Goal: Task Accomplishment & Management: Complete application form

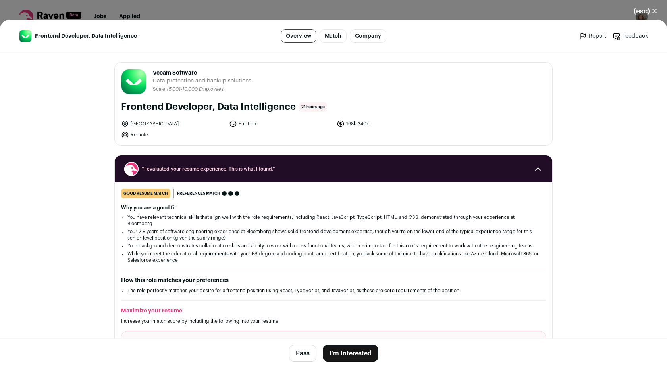
click at [341, 351] on button "I'm Interested" at bounding box center [351, 353] width 56 height 17
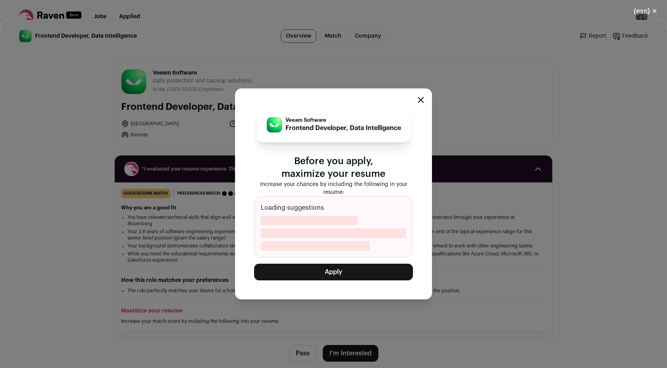
click at [310, 276] on button "Apply" at bounding box center [333, 272] width 159 height 17
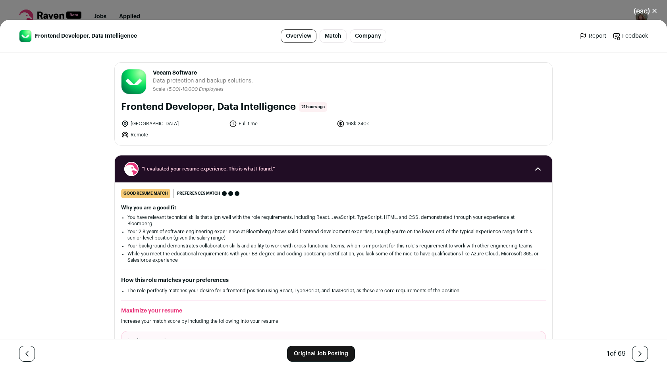
click at [646, 9] on button "(esc) ✕" at bounding box center [645, 10] width 43 height 17
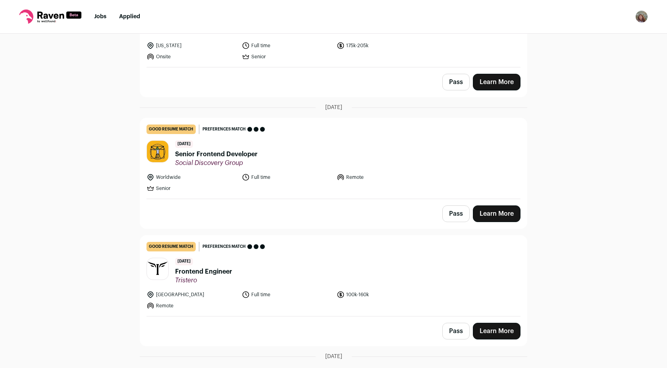
scroll to position [963, 0]
